Goal: Information Seeking & Learning: Learn about a topic

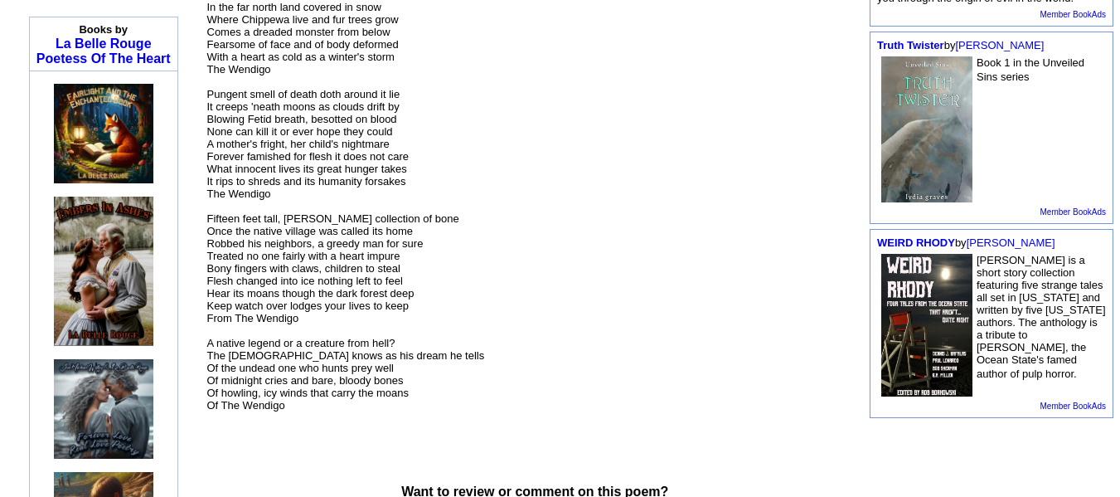
scroll to position [415, 0]
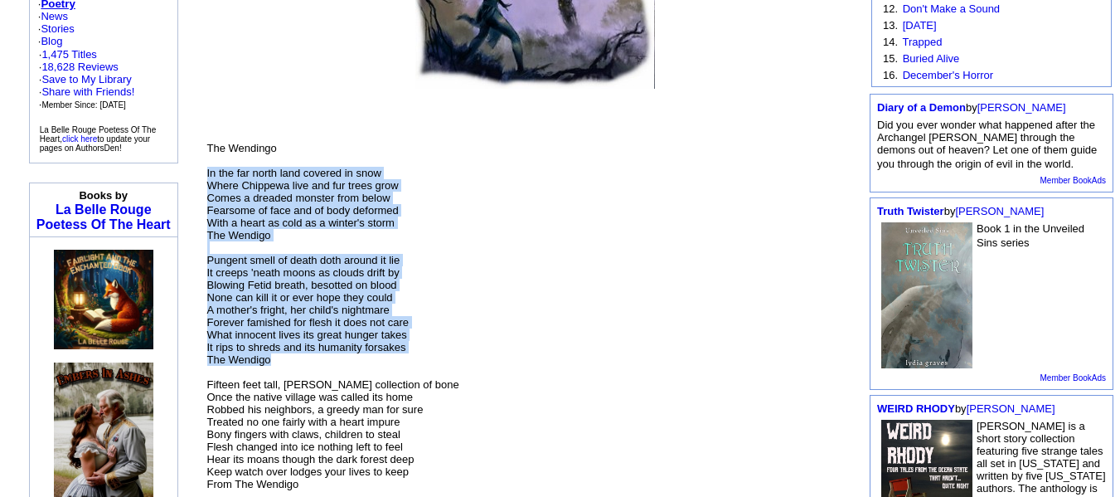
drag, startPoint x: 278, startPoint y: 342, endPoint x: 206, endPoint y: 163, distance: 193.1
click at [206, 163] on td "The Wendingo In the far north land covered in snow Where Chippewa live and fur …" at bounding box center [535, 353] width 658 height 524
click at [365, 347] on p "The Wendingo In the far north land covered in snow Where Chippewa live and fur …" at bounding box center [535, 353] width 657 height 522
drag, startPoint x: 206, startPoint y: 159, endPoint x: 278, endPoint y: 347, distance: 200.5
click at [278, 347] on p "The Wendingo In the far north land covered in snow Where Chippewa live and fur …" at bounding box center [535, 353] width 657 height 522
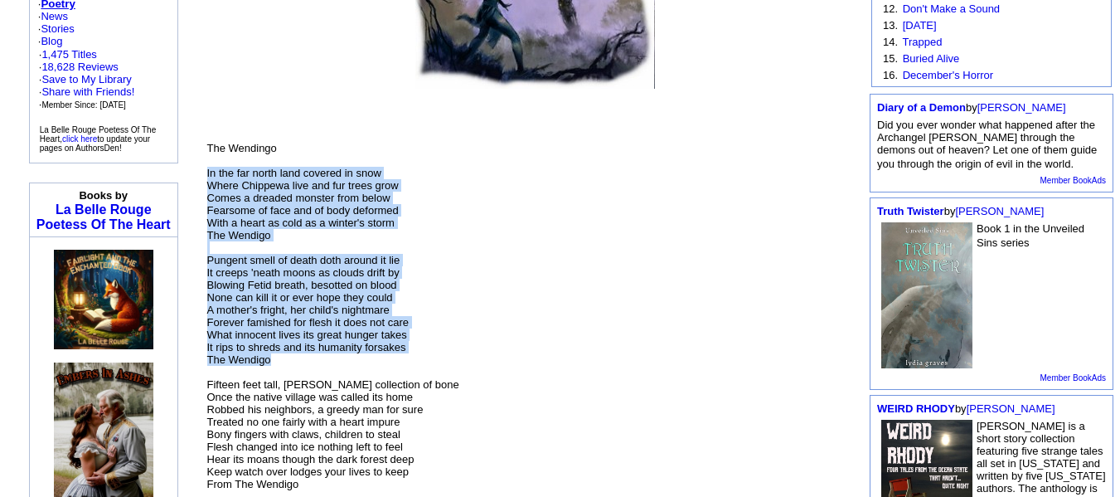
click at [278, 347] on p "The Wendingo In the far north land covered in snow Where Chippewa live and fur …" at bounding box center [535, 353] width 657 height 522
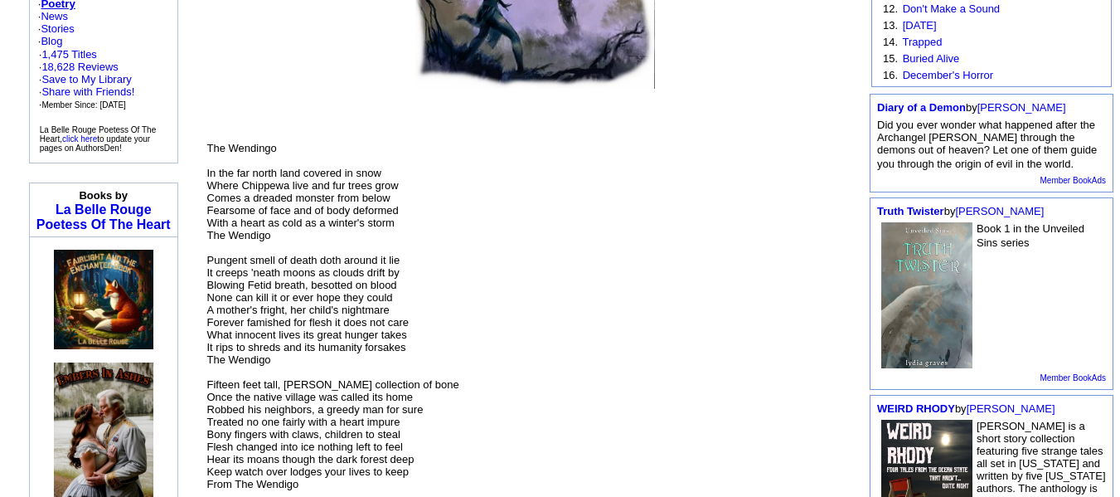
scroll to position [580, 0]
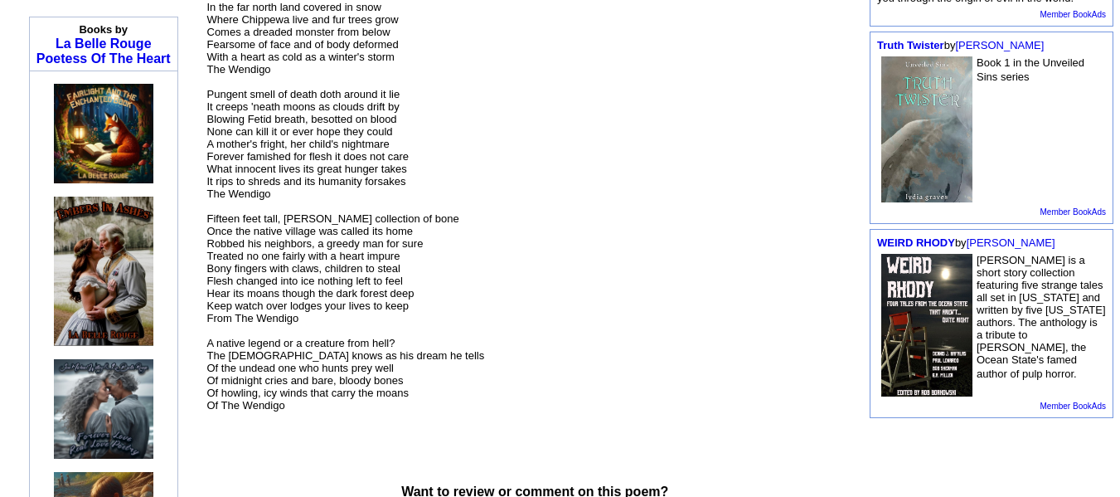
click at [284, 191] on p "The Wendingo In the far north land covered in snow Where Chippewa live and fur …" at bounding box center [535, 187] width 657 height 522
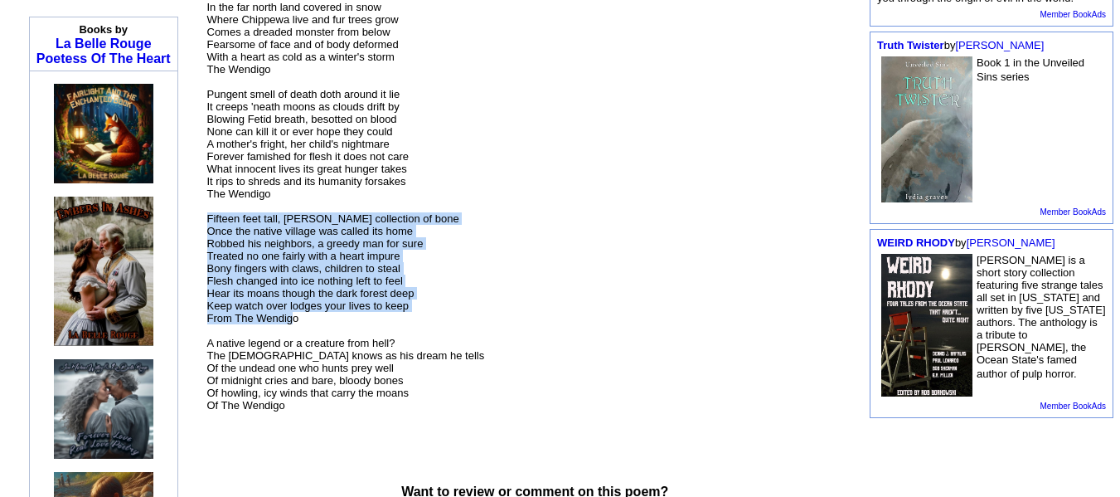
drag, startPoint x: 206, startPoint y: 210, endPoint x: 305, endPoint y: 307, distance: 138.4
click at [293, 302] on td "The Wendingo In the far north land covered in snow Where Chippewa live and fur …" at bounding box center [535, 187] width 658 height 524
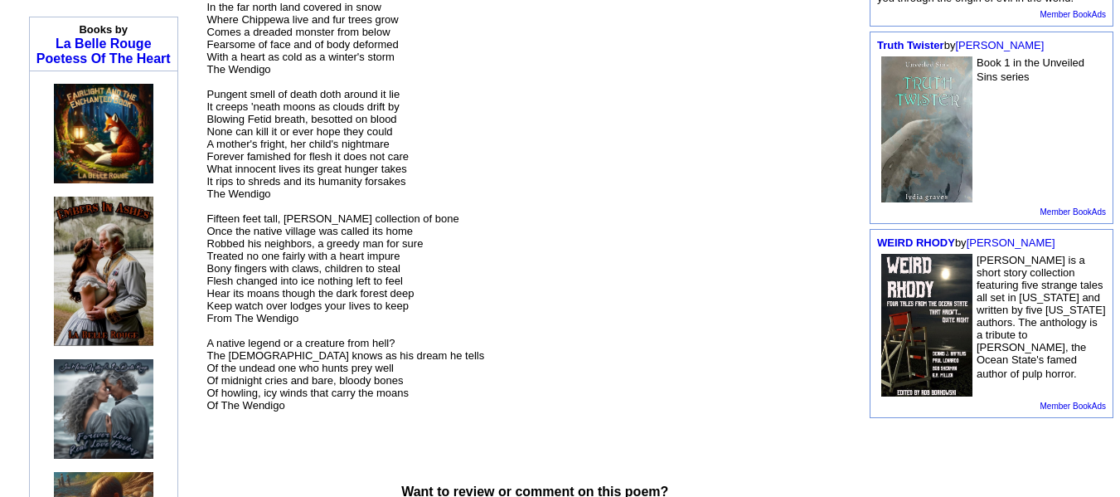
click at [308, 315] on p "The Wendingo In the far north land covered in snow Where Chippewa live and fur …" at bounding box center [535, 187] width 657 height 522
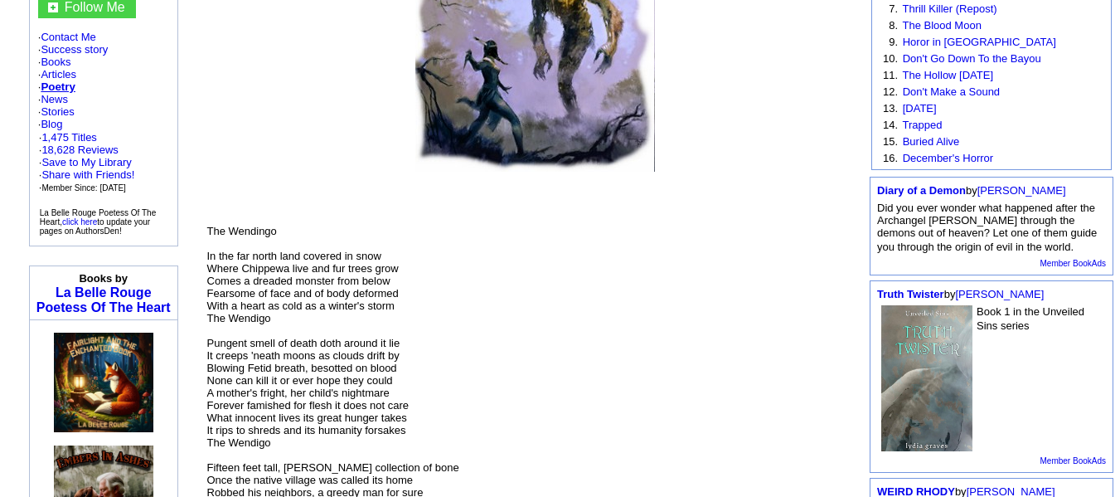
scroll to position [497, 0]
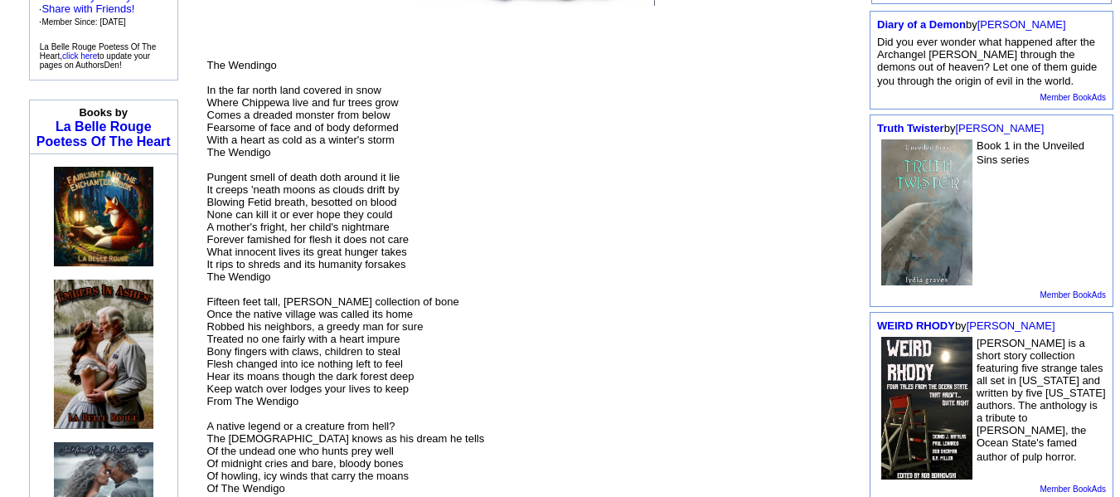
drag, startPoint x: 539, startPoint y: 185, endPoint x: 534, endPoint y: 193, distance: 9.7
click at [535, 187] on p "The Wendingo In the far north land covered in snow Where Chippewa live and fur …" at bounding box center [535, 270] width 657 height 522
